Goal: Task Accomplishment & Management: Manage account settings

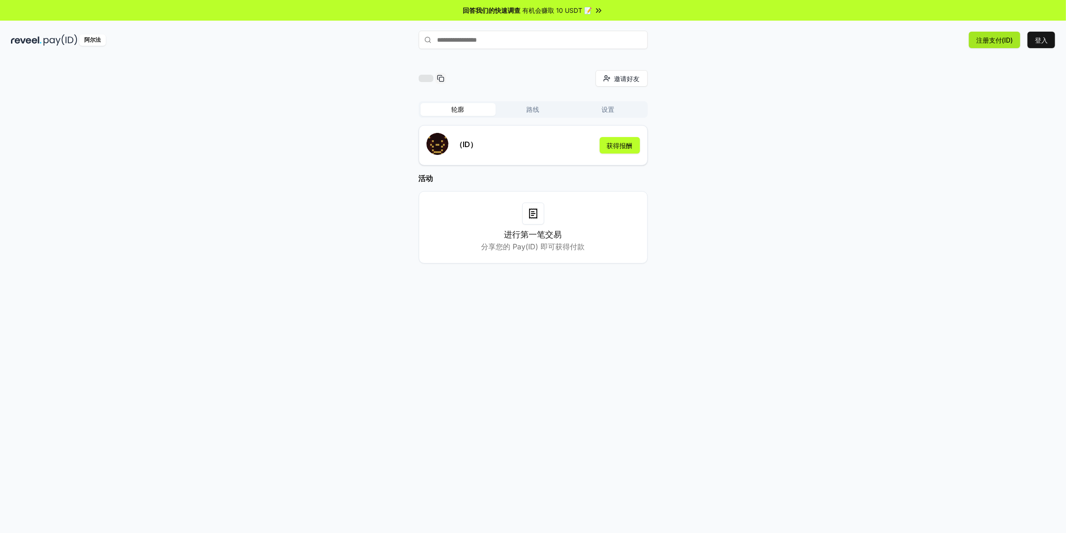
click at [1008, 40] on font "注册支付(ID)" at bounding box center [995, 40] width 37 height 8
click at [1039, 40] on font "登入" at bounding box center [1041, 40] width 13 height 8
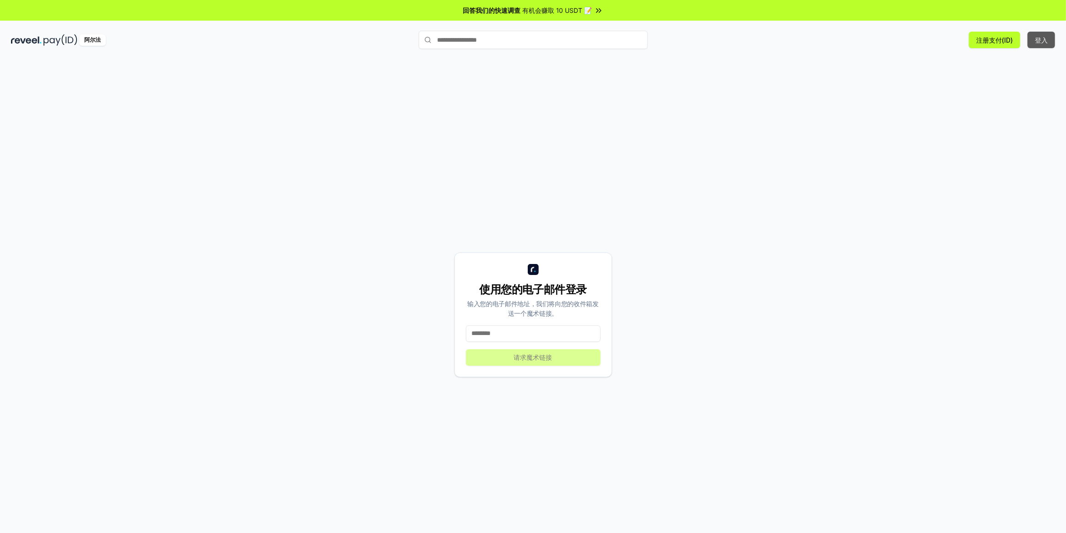
click at [1049, 38] on button "登入" at bounding box center [1041, 40] width 27 height 16
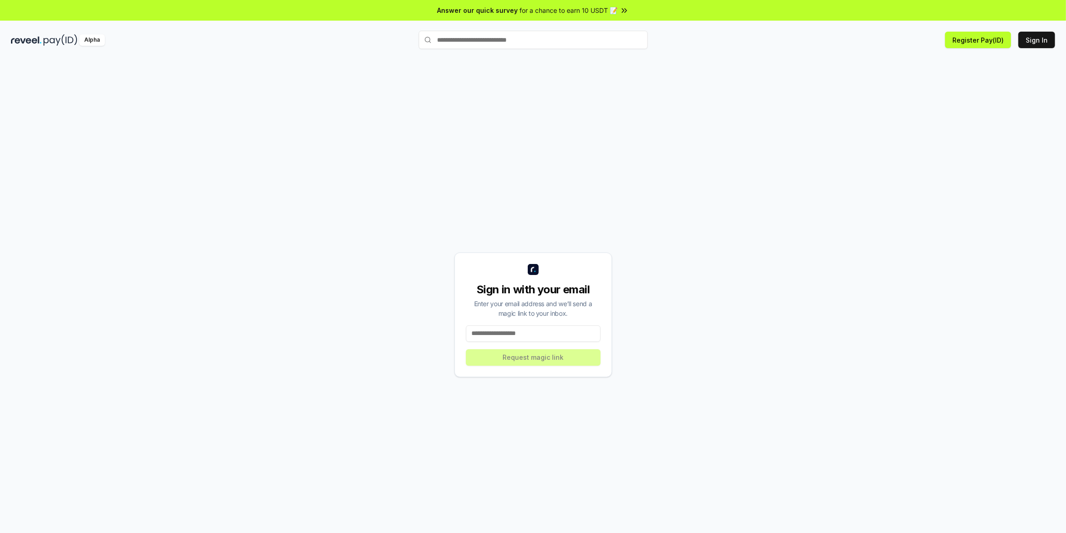
click at [854, 170] on div "Sign in with your email Enter your email address and we’ll send a magic link to…" at bounding box center [533, 314] width 1044 height 489
click at [971, 40] on button "Register Pay(ID)" at bounding box center [978, 40] width 66 height 16
click at [492, 38] on input "text" at bounding box center [533, 40] width 229 height 18
click at [540, 332] on input at bounding box center [533, 333] width 135 height 16
click at [24, 39] on img at bounding box center [26, 39] width 31 height 11
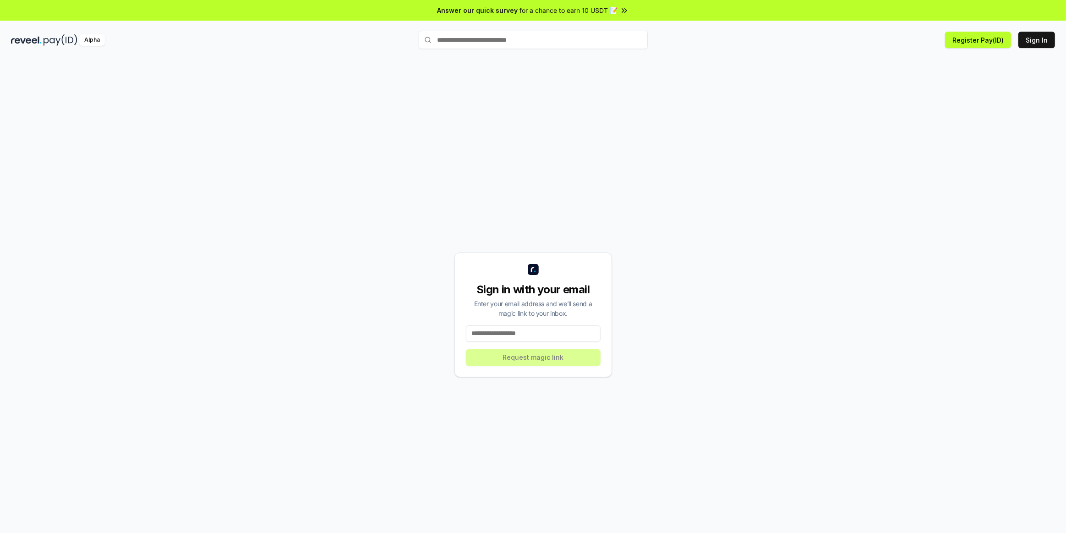
click at [55, 41] on img at bounding box center [61, 39] width 34 height 11
click at [588, 12] on span "for a chance to earn 10 USDT 📝" at bounding box center [569, 10] width 98 height 10
click at [428, 37] on circle at bounding box center [427, 39] width 5 height 5
click at [949, 42] on button "Register Pay(ID)" at bounding box center [978, 40] width 66 height 16
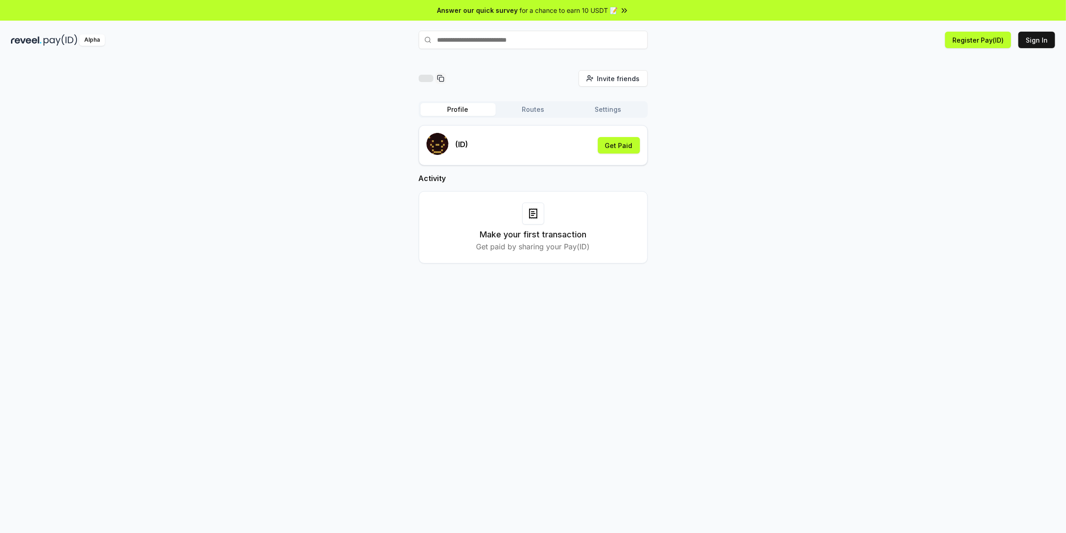
click at [736, 194] on div "Invite friends Invite Profile Routes Settings (ID) Get Paid Activity Make your …" at bounding box center [533, 174] width 1044 height 208
click at [626, 149] on button "Get Paid" at bounding box center [619, 145] width 42 height 16
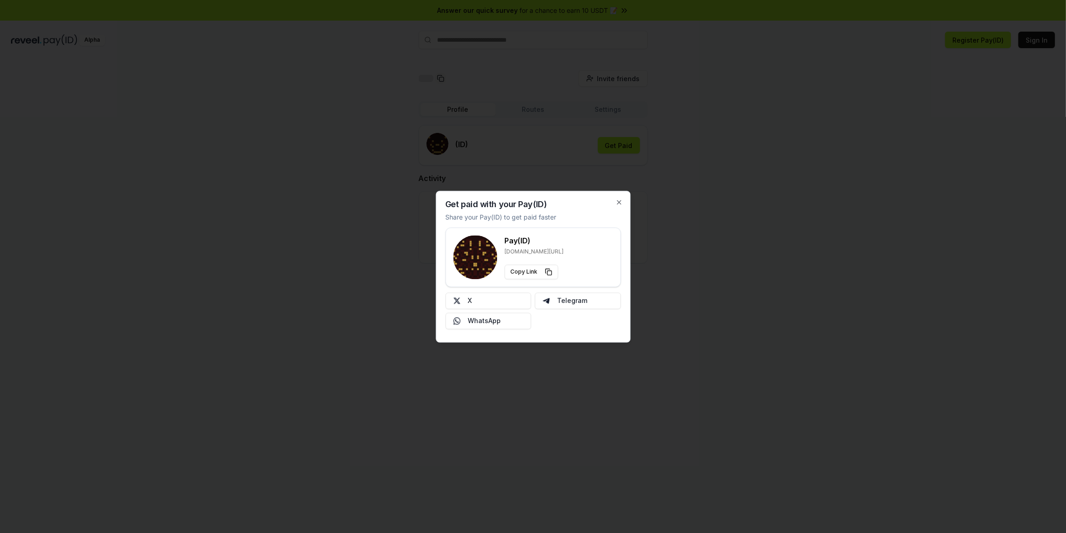
click at [616, 197] on div "Get paid with your Pay(ID) Share your Pay(ID) to get paid faster Pay(ID) [DOMAI…" at bounding box center [533, 267] width 195 height 152
click at [619, 202] on icon "button" at bounding box center [619, 202] width 4 height 4
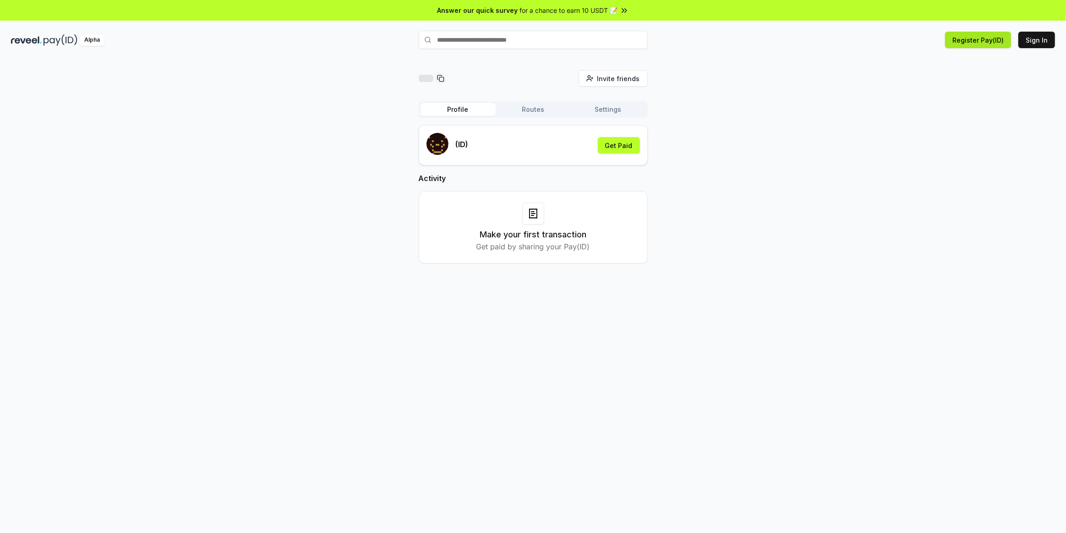
click at [1003, 40] on button "Register Pay(ID)" at bounding box center [978, 40] width 66 height 16
click at [532, 114] on button "路线" at bounding box center [533, 109] width 75 height 13
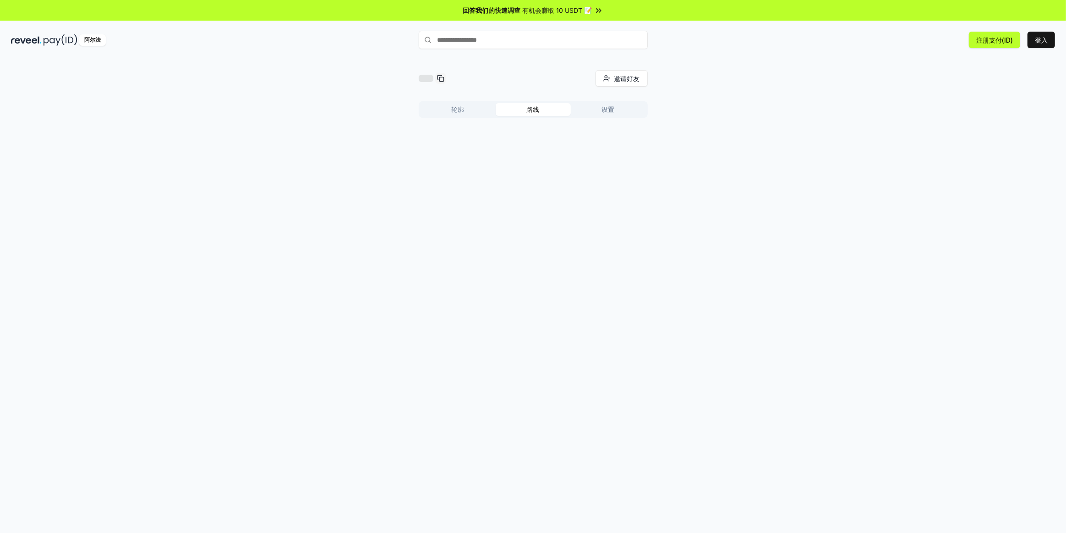
click at [451, 110] on button "轮廓" at bounding box center [458, 109] width 75 height 13
click at [615, 108] on button "设置" at bounding box center [608, 109] width 75 height 13
click at [446, 116] on div "轮廓 路线 设置" at bounding box center [533, 109] width 229 height 16
click at [450, 111] on button "轮廓" at bounding box center [458, 109] width 75 height 13
click at [818, 202] on div "邀请好友 邀请 轮廓 路线 设置 （ID） 获得报酬 活动 进行第一笔交易 分享您的 Pay(ID) 即可获得付款" at bounding box center [533, 174] width 1044 height 208
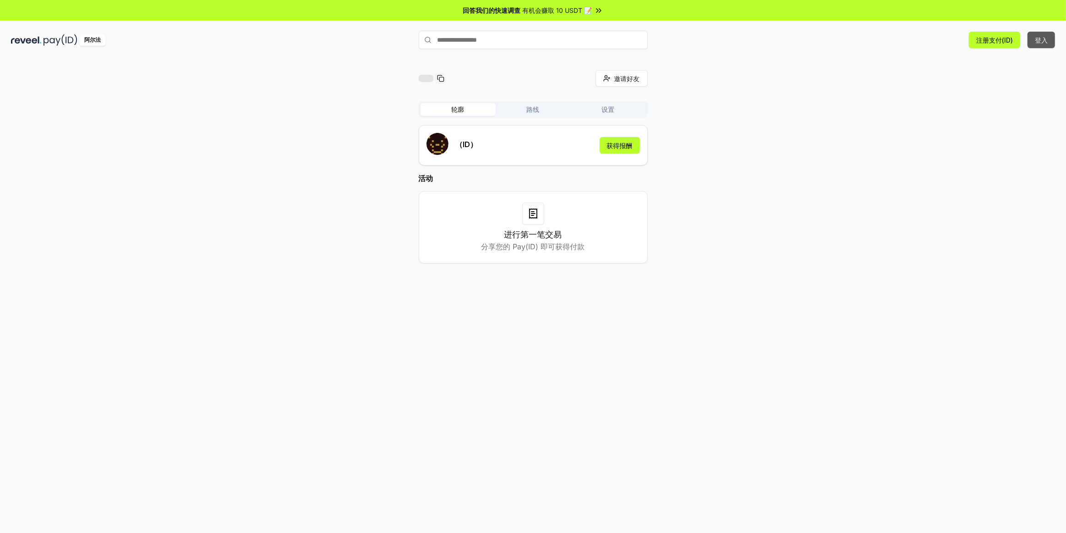
click at [1040, 37] on font "登入" at bounding box center [1041, 40] width 13 height 8
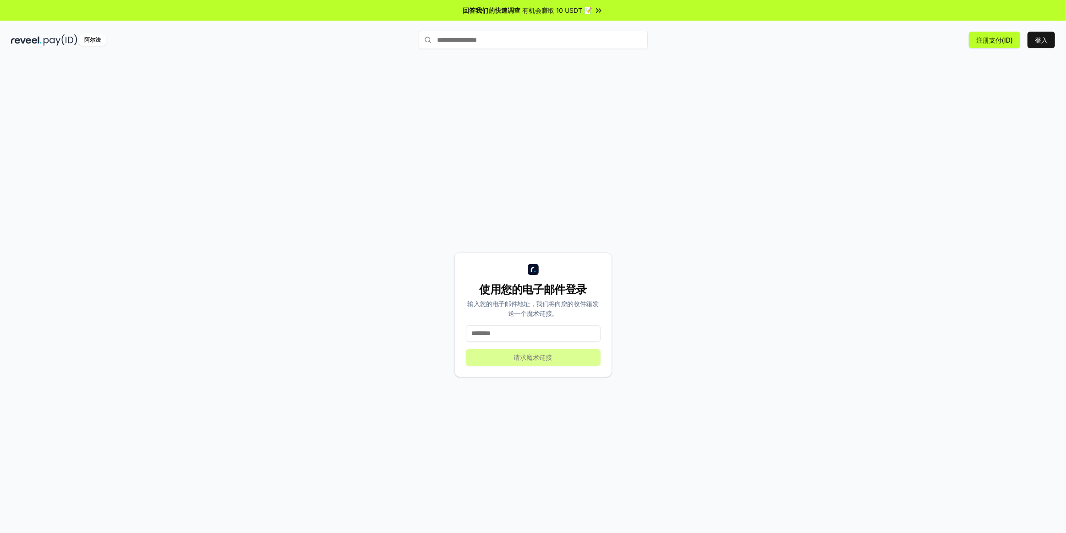
click at [500, 332] on input at bounding box center [533, 333] width 135 height 16
type input "**********"
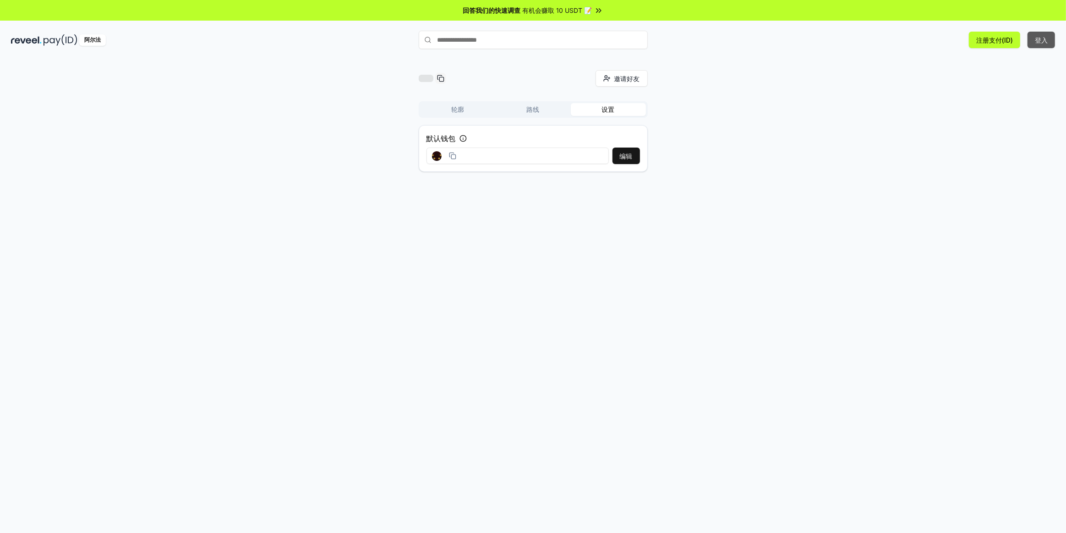
click at [1044, 44] on font "登入" at bounding box center [1041, 40] width 13 height 10
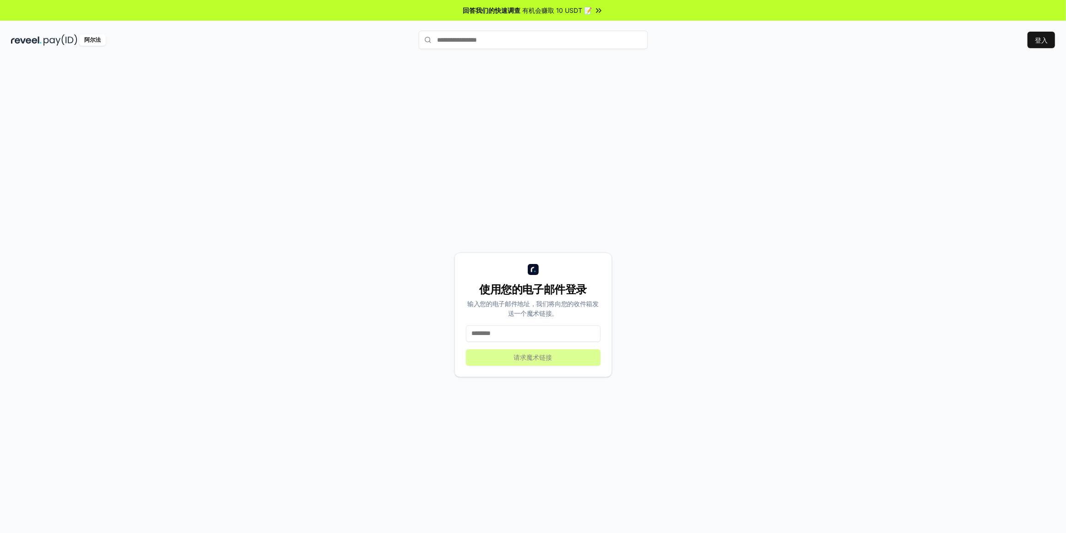
click at [535, 335] on input at bounding box center [533, 333] width 135 height 16
type input "**********"
click at [532, 363] on button "请求魔术链接" at bounding box center [533, 357] width 135 height 16
